Goal: Task Accomplishment & Management: Manage account settings

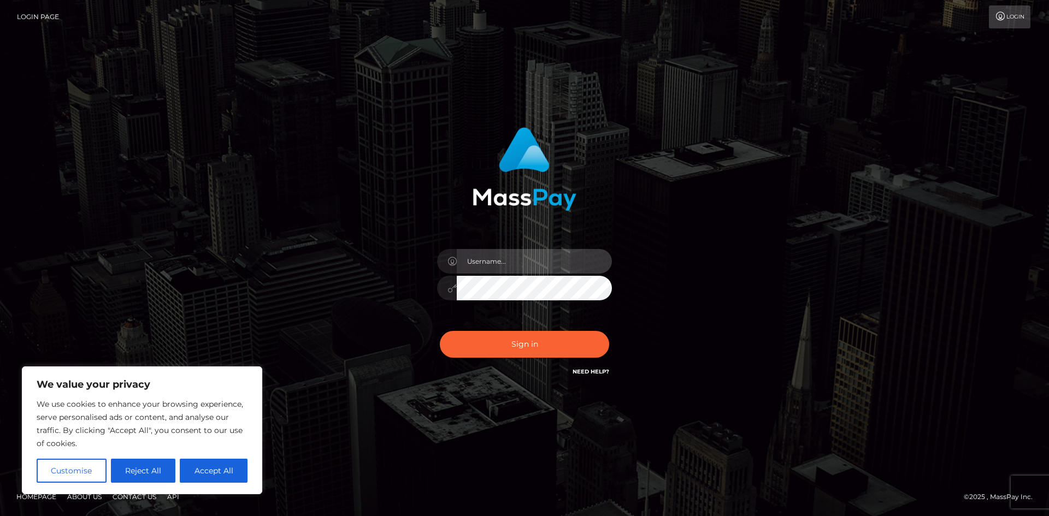
click at [533, 263] on input "text" at bounding box center [534, 261] width 155 height 25
type input "[EMAIL_ADDRESS][DOMAIN_NAME]"
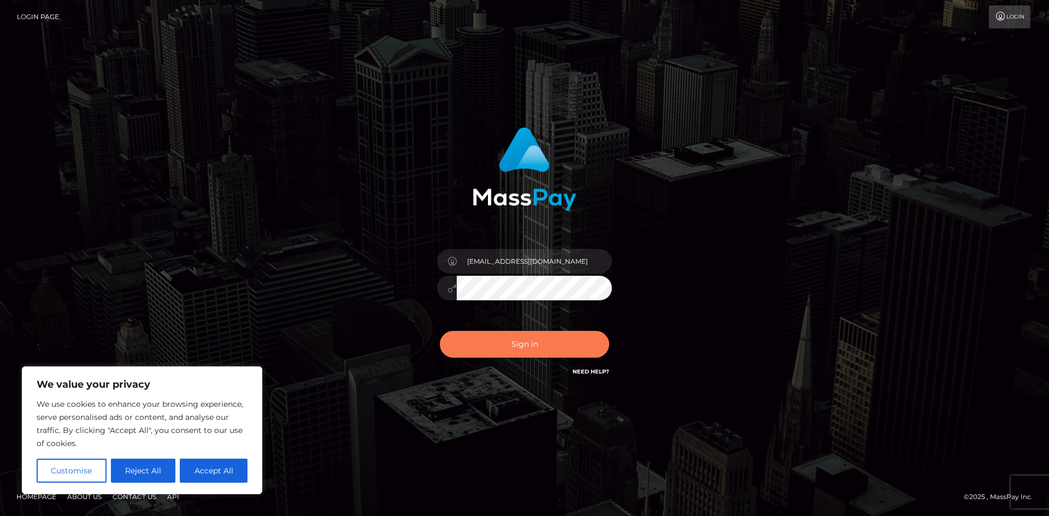
click at [504, 345] on button "Sign in" at bounding box center [524, 344] width 169 height 27
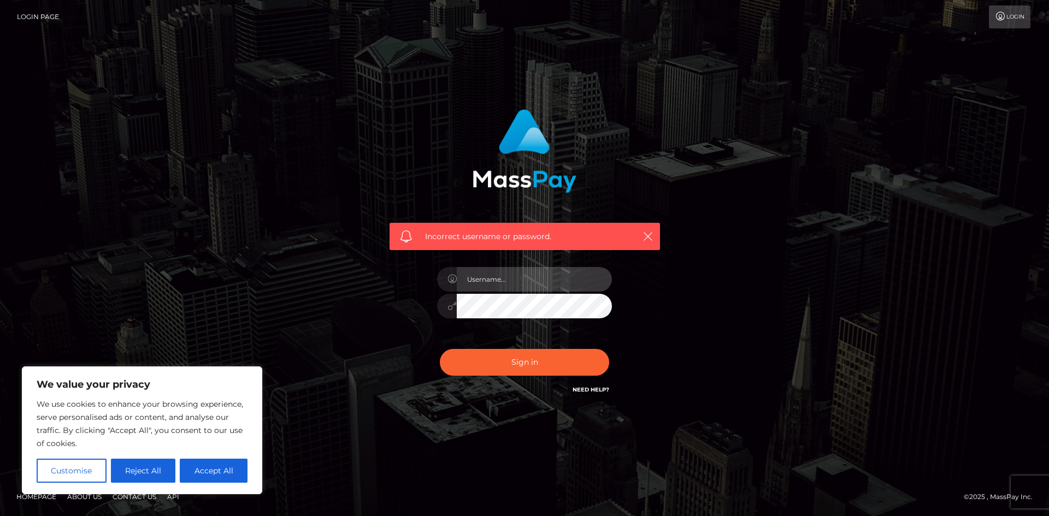
click at [515, 270] on input "text" at bounding box center [534, 279] width 155 height 25
click at [612, 294] on div at bounding box center [612, 294] width 0 height 0
type input "[EMAIL_ADDRESS][DOMAIN_NAME]"
click at [551, 364] on button "Sign in" at bounding box center [524, 362] width 169 height 27
click at [557, 278] on input "text" at bounding box center [534, 279] width 155 height 25
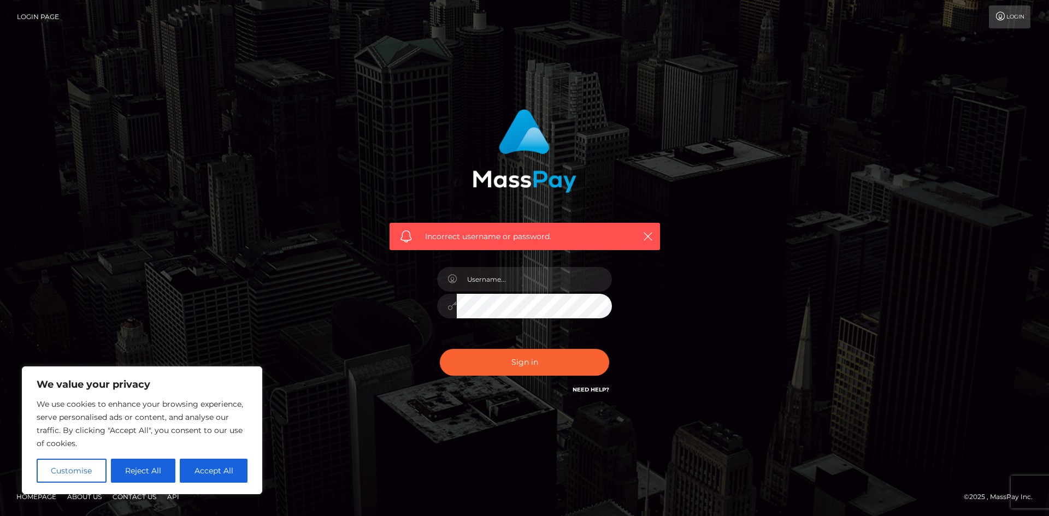
click at [404, 322] on div "Incorrect username or password." at bounding box center [524, 252] width 287 height 303
click at [589, 388] on link "Need Help?" at bounding box center [590, 389] width 37 height 7
click at [729, 189] on div "Incorrect username or password." at bounding box center [524, 258] width 623 height 314
click at [220, 472] on button "Accept All" at bounding box center [214, 471] width 68 height 24
checkbox input "true"
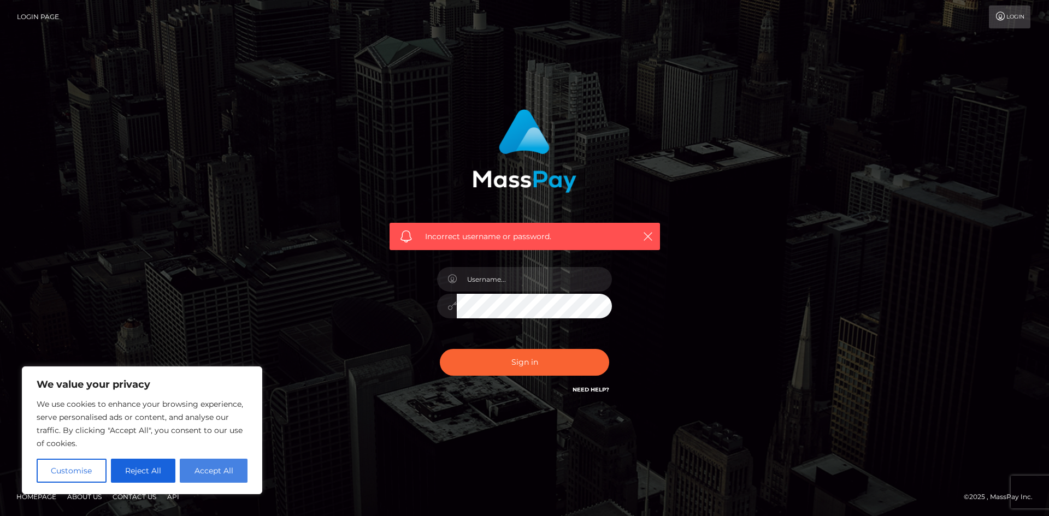
checkbox input "true"
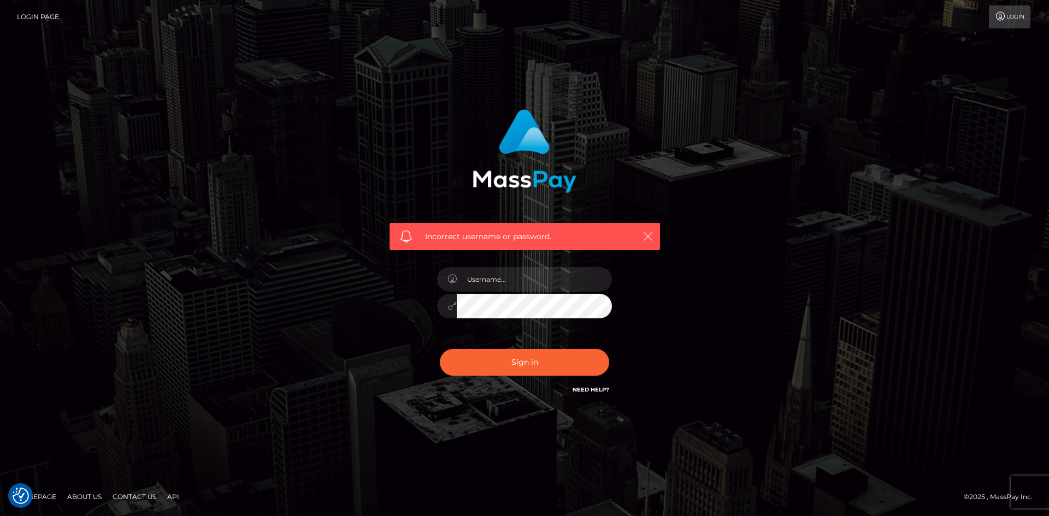
click at [646, 234] on icon "button" at bounding box center [647, 236] width 11 height 11
click at [651, 234] on icon "button" at bounding box center [647, 236] width 11 height 11
click at [517, 277] on input "text" at bounding box center [534, 279] width 155 height 25
type input "[EMAIL_ADDRESS][DOMAIN_NAME]"
